Goal: Information Seeking & Learning: Learn about a topic

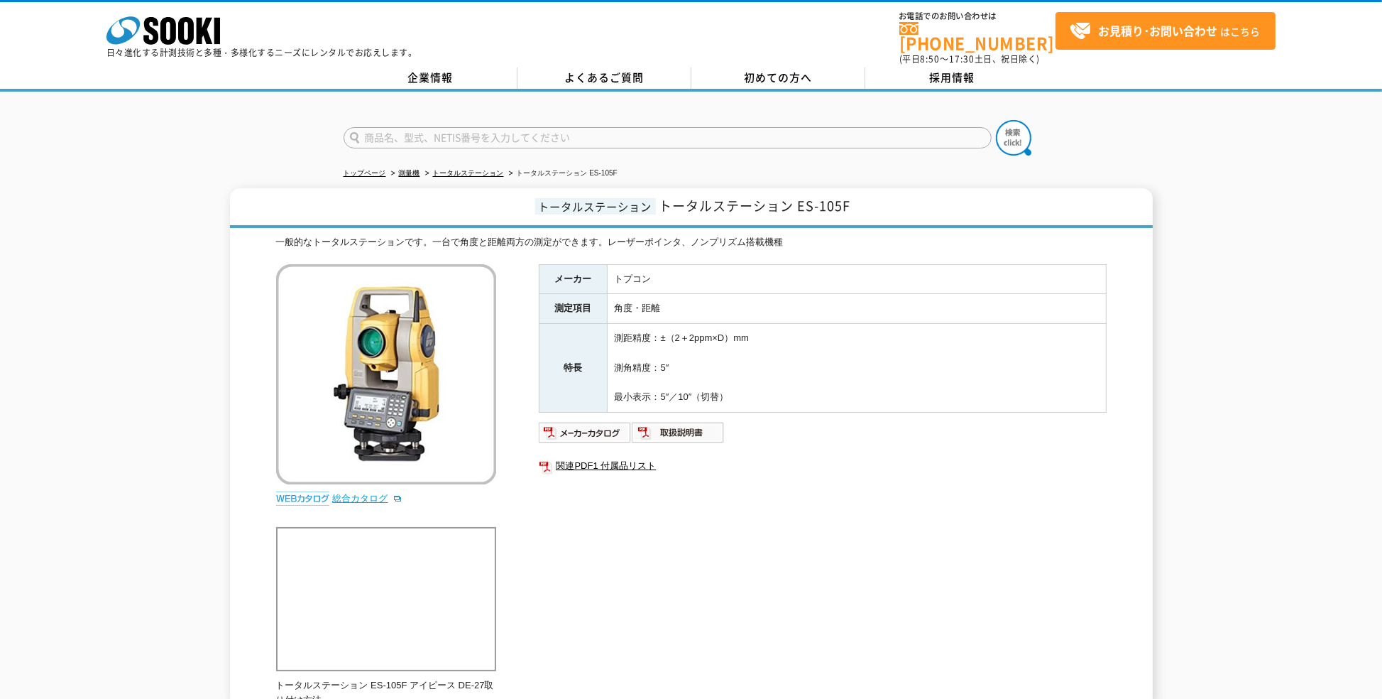
click at [361, 493] on link "総合カタログ" at bounding box center [368, 498] width 70 height 11
click at [602, 421] on img at bounding box center [585, 432] width 93 height 23
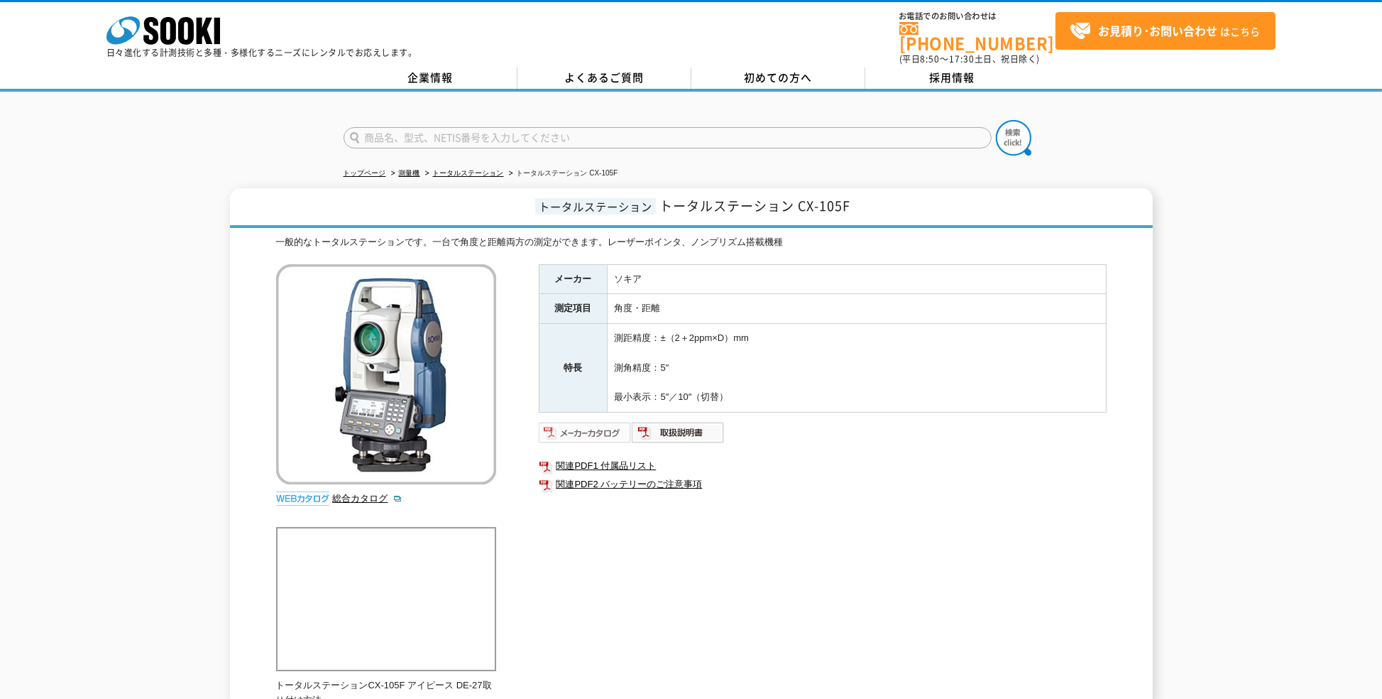
click at [589, 425] on img at bounding box center [585, 432] width 93 height 23
click at [581, 421] on img at bounding box center [585, 432] width 93 height 23
